Goal: Task Accomplishment & Management: Manage account settings

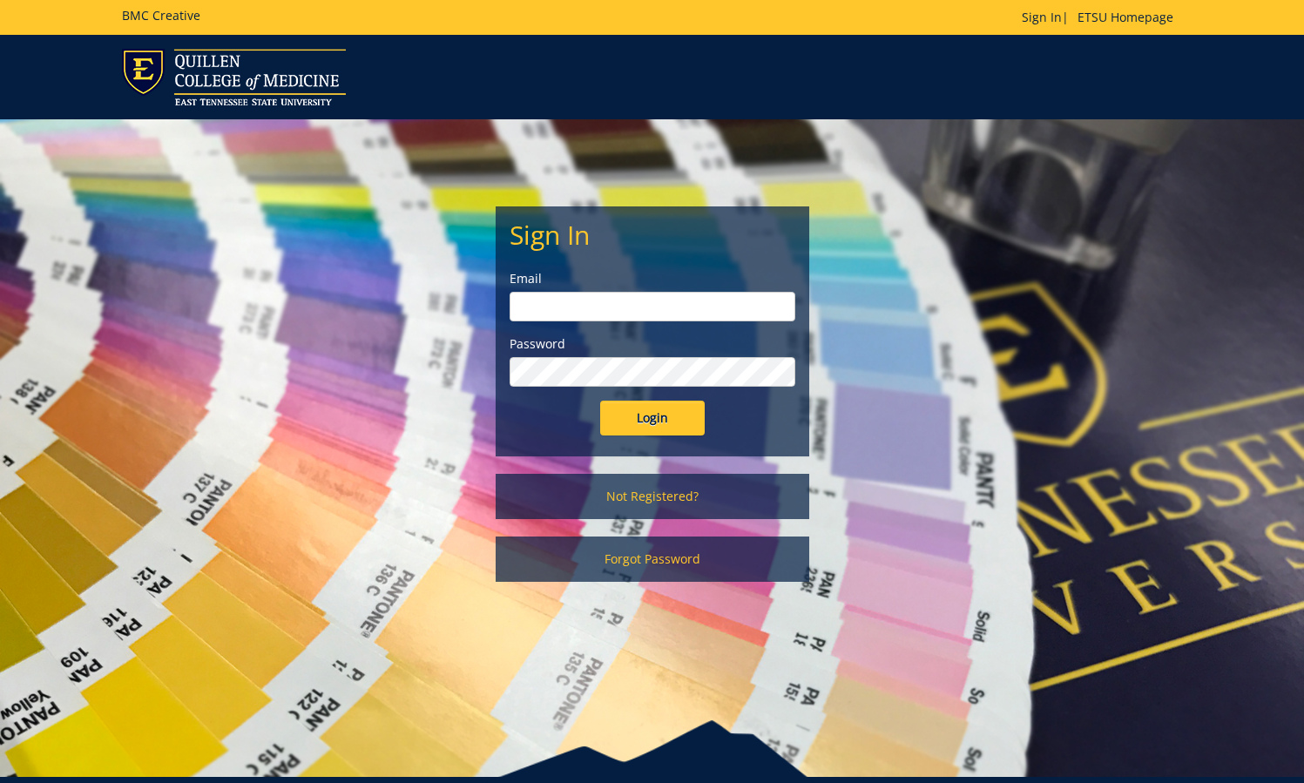
click at [678, 304] on input "email" at bounding box center [653, 307] width 286 height 30
type input "[EMAIL_ADDRESS][DOMAIN_NAME]"
click at [646, 418] on input "Login" at bounding box center [652, 418] width 105 height 35
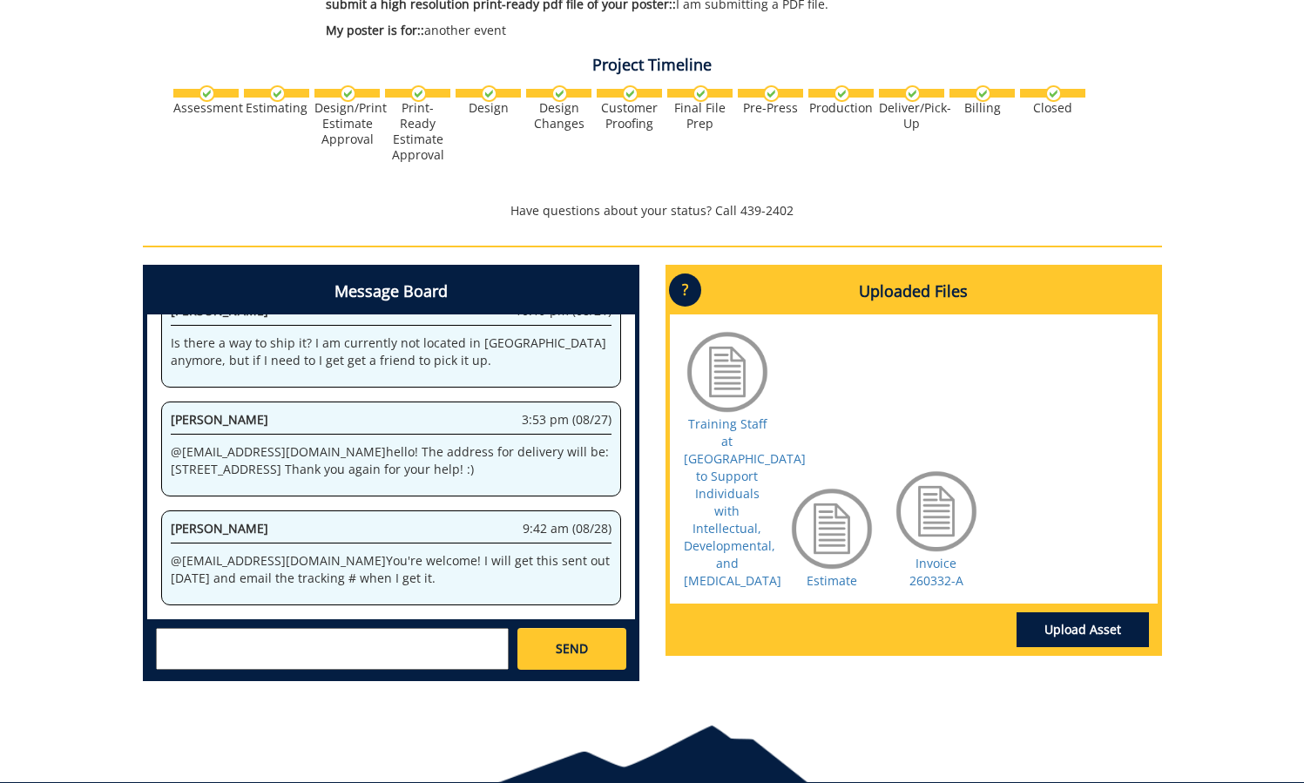
scroll to position [622, 0]
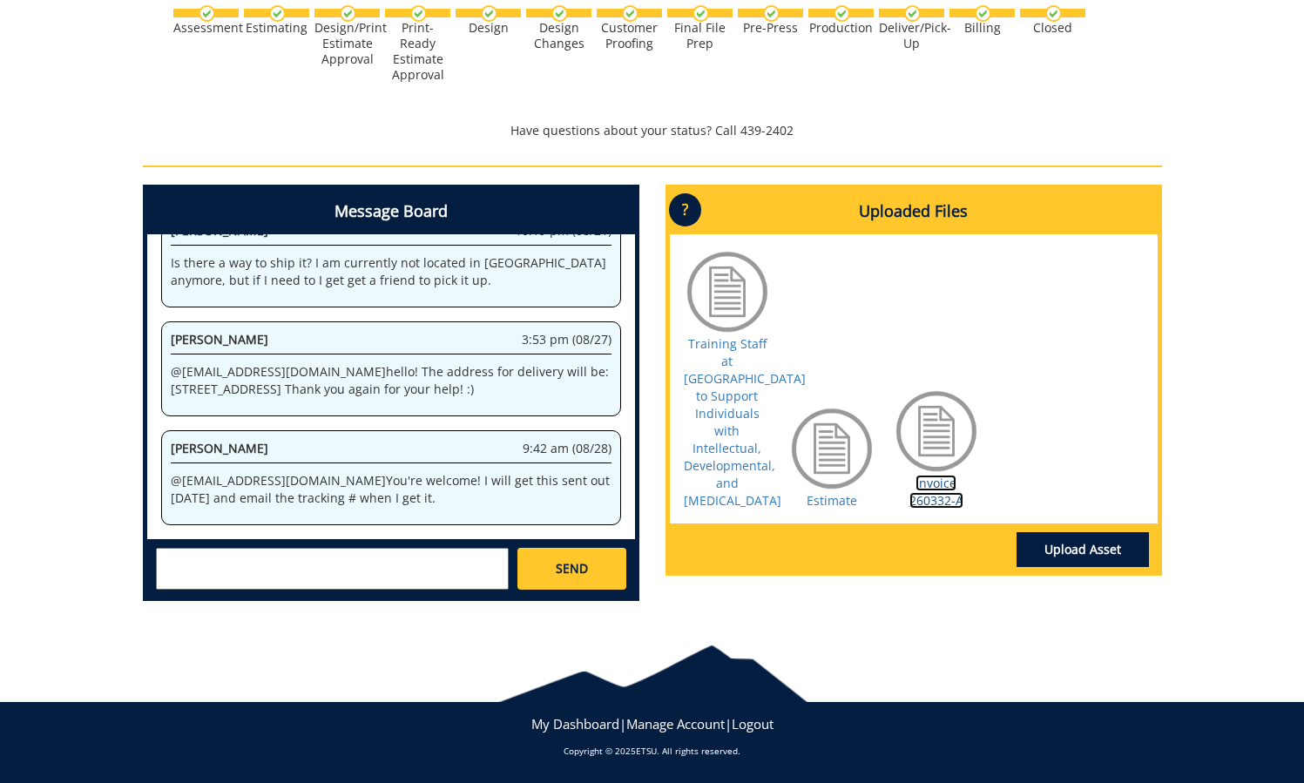
click at [921, 509] on link "Invoice 260332-A" at bounding box center [936, 492] width 54 height 34
